Goal: Transaction & Acquisition: Book appointment/travel/reservation

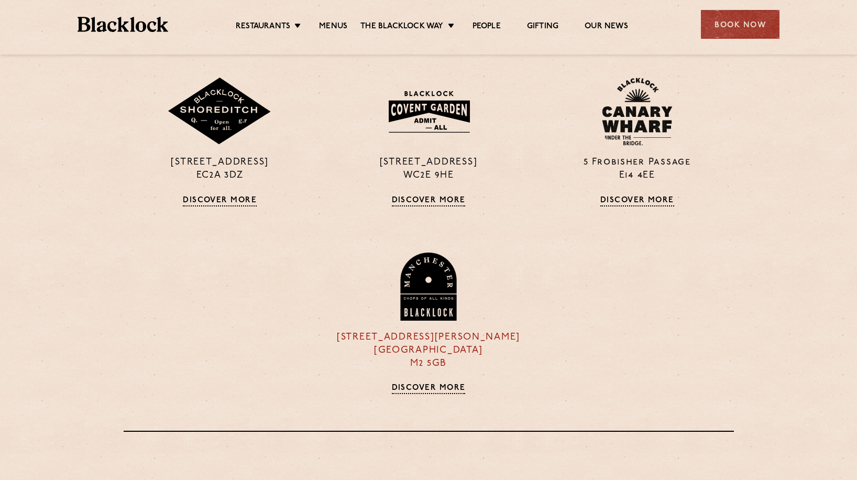
scroll to position [998, 0]
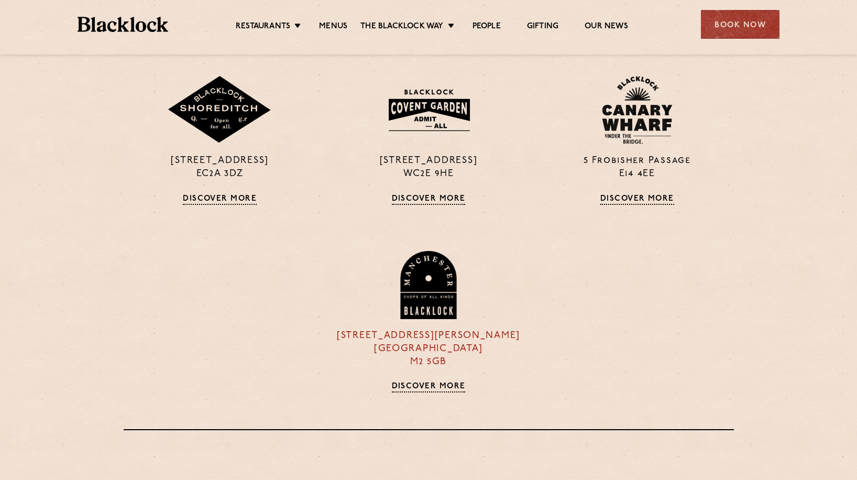
click at [426, 275] on img at bounding box center [428, 285] width 59 height 68
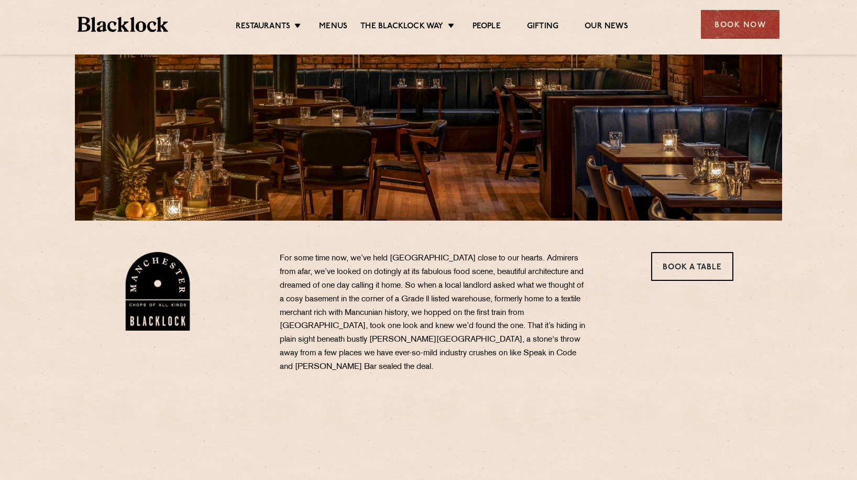
scroll to position [223, 0]
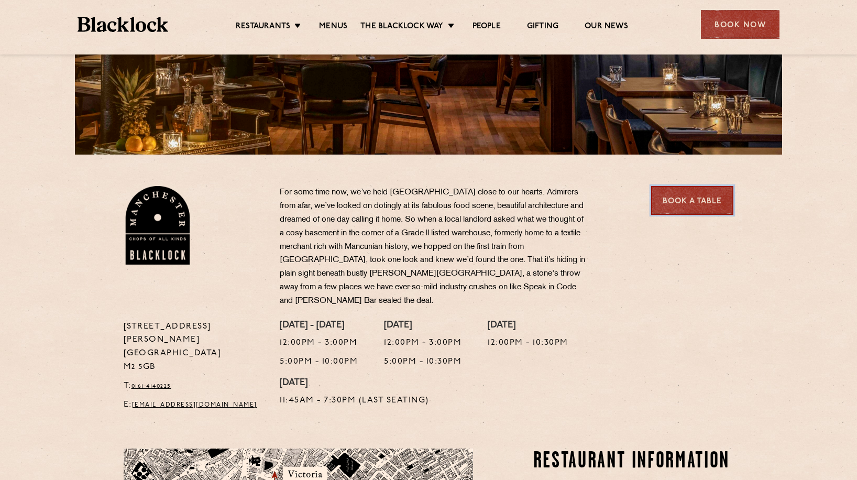
click at [672, 203] on link "Book a Table" at bounding box center [692, 200] width 82 height 29
